Goal: Task Accomplishment & Management: Manage account settings

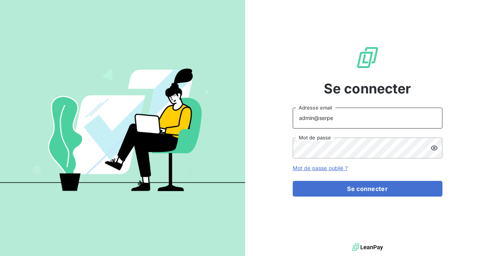
click at [368, 122] on input "admin@serpe" at bounding box center [368, 118] width 150 height 21
type input "admin@metenergiefrance"
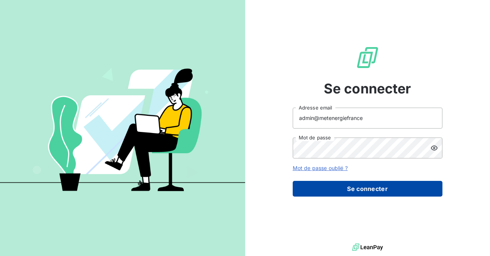
click at [363, 186] on button "Se connecter" at bounding box center [368, 189] width 150 height 16
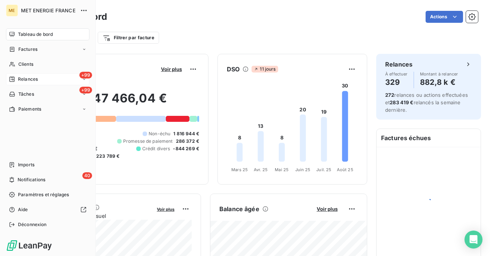
click at [12, 79] on icon at bounding box center [11, 79] width 5 height 5
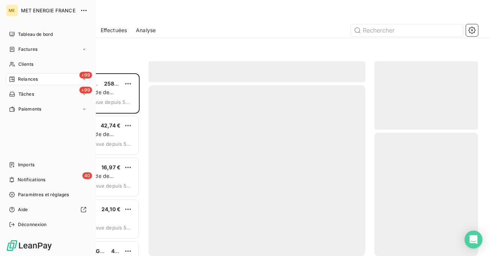
scroll to position [183, 104]
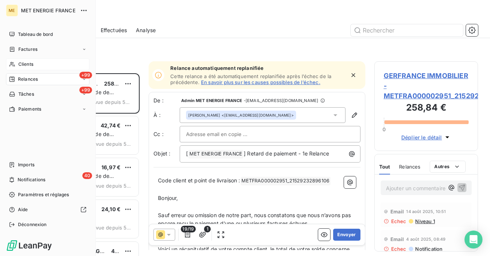
click at [18, 67] on div "Clients" at bounding box center [47, 64] width 83 height 12
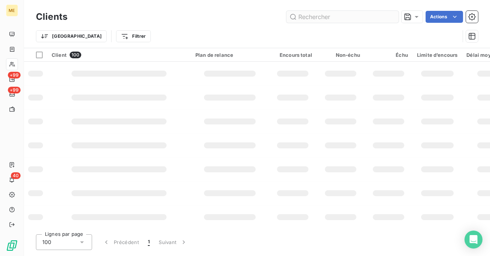
click at [324, 19] on input "text" at bounding box center [342, 17] width 112 height 12
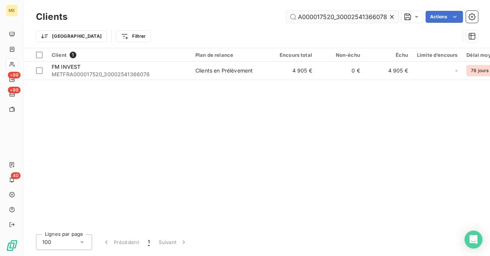
type input "METFRA000017520_30002541366078"
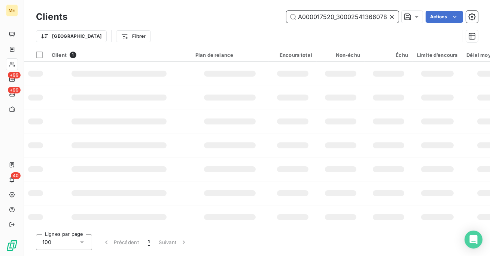
scroll to position [0, 0]
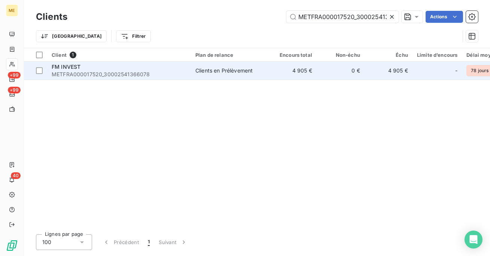
click at [194, 79] on td "Clients en Prélèvement" at bounding box center [230, 71] width 78 height 18
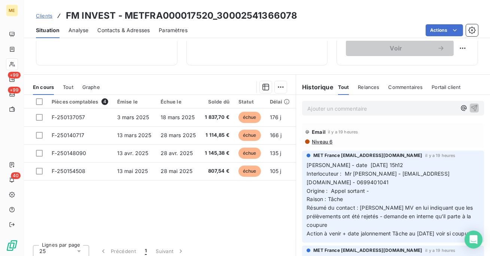
scroll to position [186, 0]
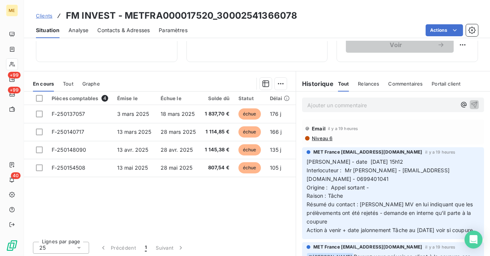
click at [361, 83] on span "Relances" at bounding box center [368, 84] width 21 height 6
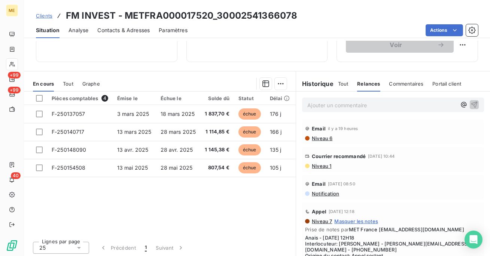
click at [323, 168] on span "Niveau 1" at bounding box center [321, 166] width 20 height 6
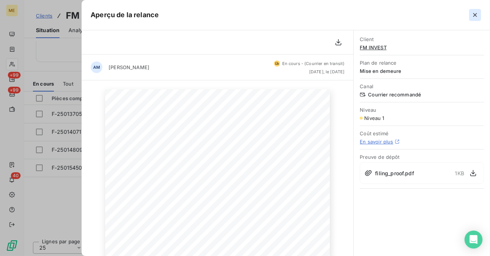
click at [474, 12] on icon "button" at bounding box center [474, 14] width 7 height 7
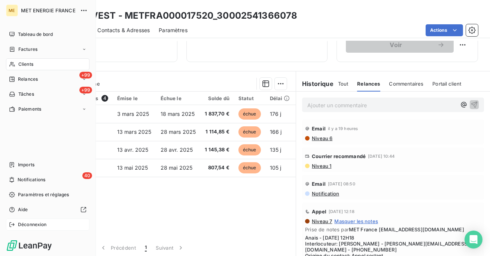
click at [21, 223] on span "Déconnexion" at bounding box center [32, 224] width 29 height 7
